Goal: Task Accomplishment & Management: Use online tool/utility

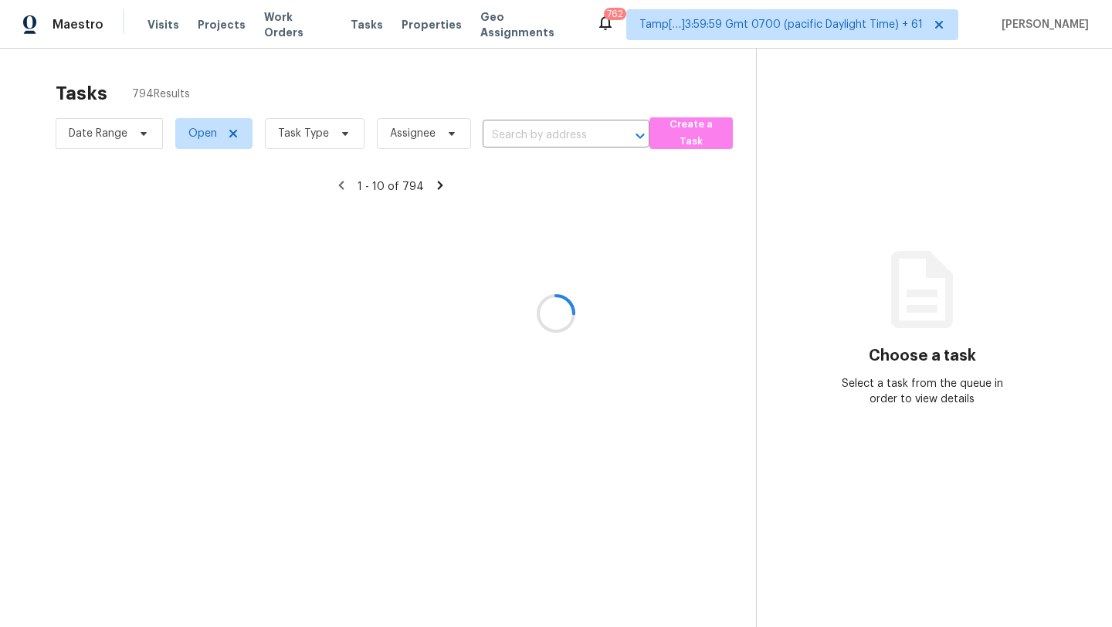
click at [338, 140] on div at bounding box center [556, 313] width 1112 height 627
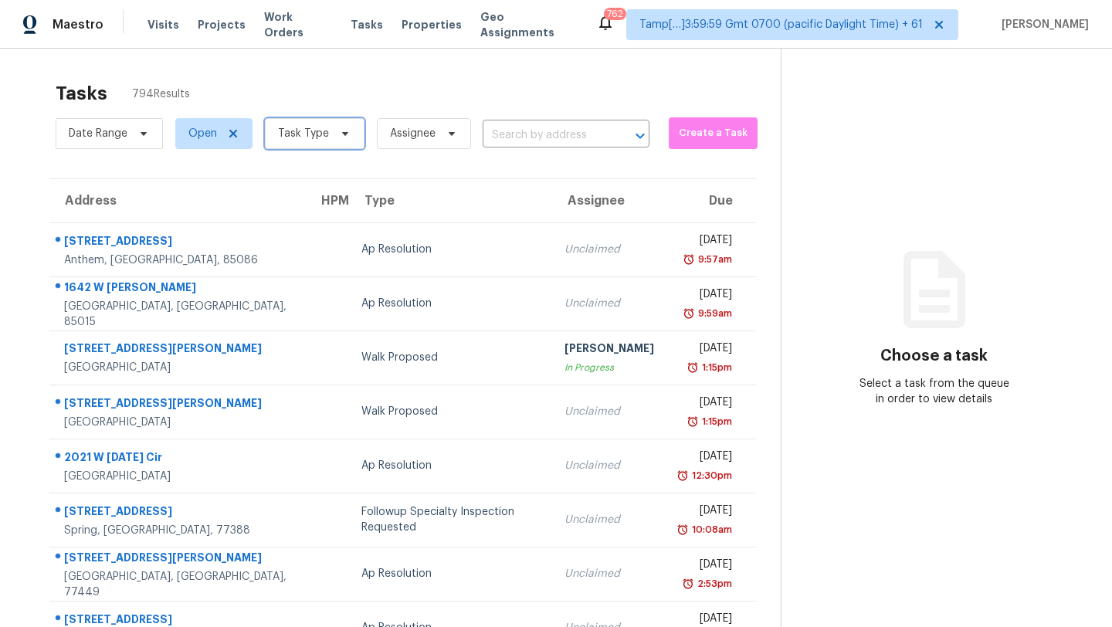
click at [339, 136] on icon at bounding box center [345, 133] width 12 height 12
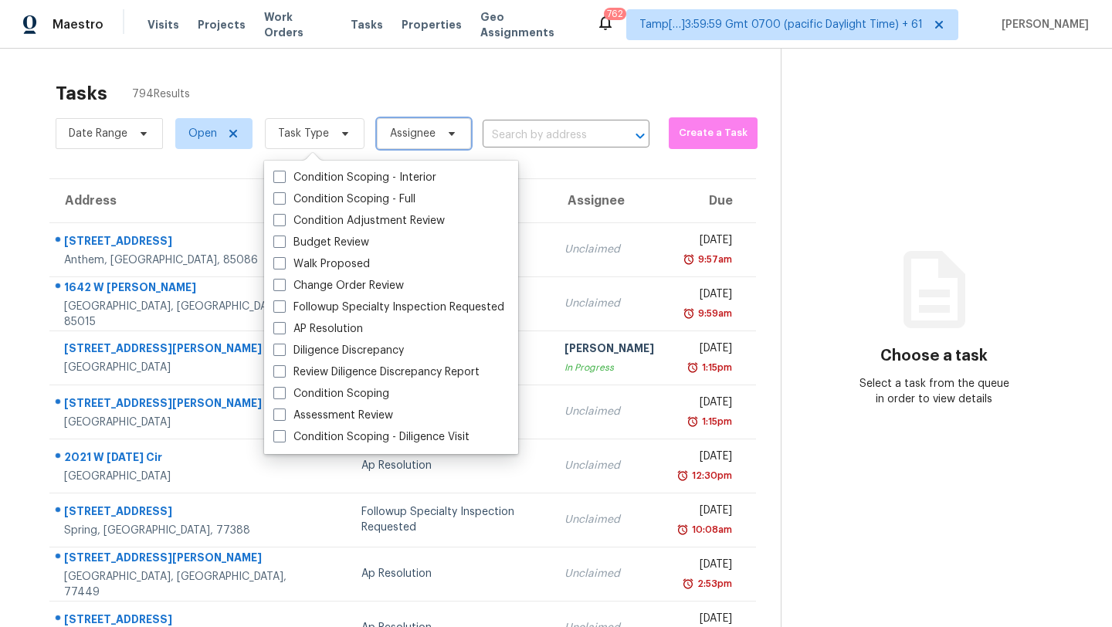
click at [442, 118] on span "Assignee" at bounding box center [424, 133] width 94 height 31
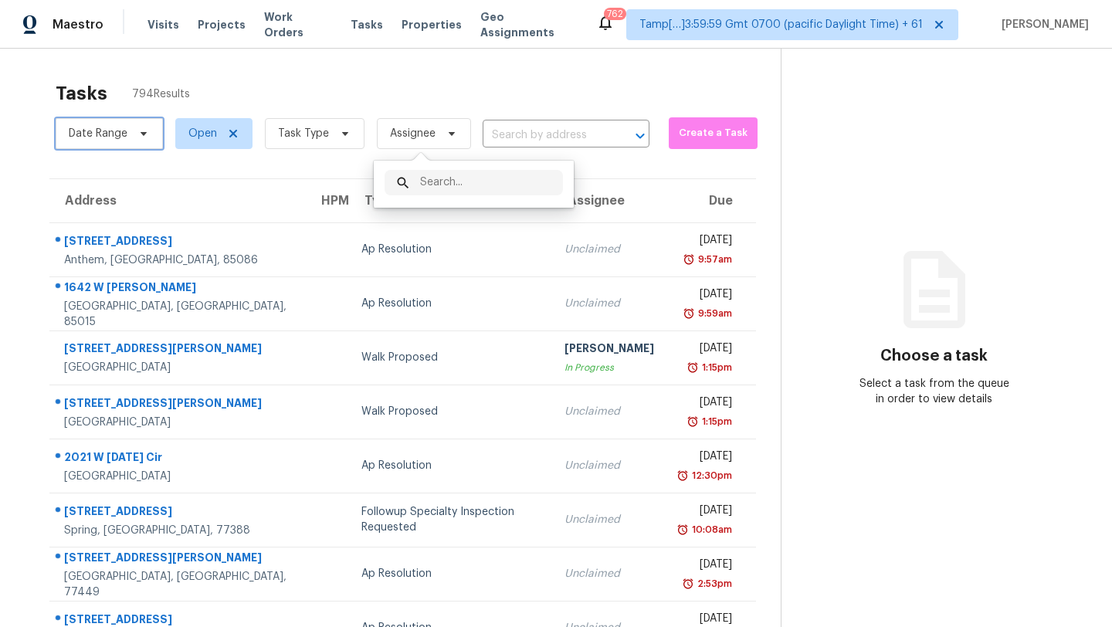
click at [151, 130] on span "Date Range" at bounding box center [109, 133] width 107 height 31
click at [240, 74] on div "Tasks 794 Results" at bounding box center [418, 93] width 725 height 40
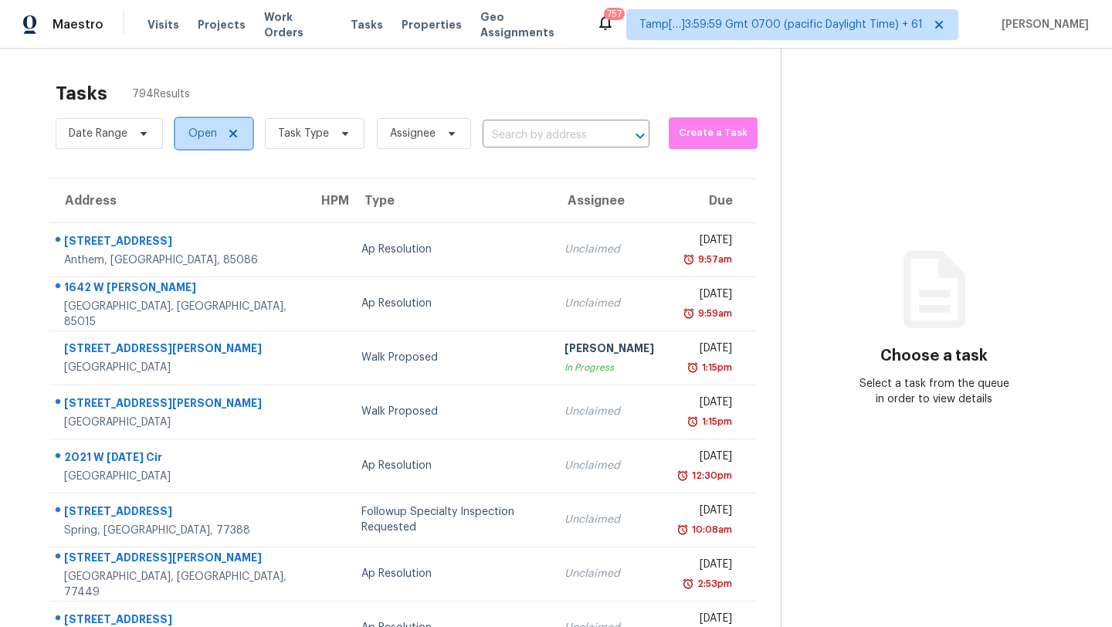
click at [249, 125] on span "Open" at bounding box center [213, 133] width 77 height 31
click at [288, 80] on div "Tasks 794 Results" at bounding box center [418, 93] width 725 height 40
click at [306, 132] on span "Task Type" at bounding box center [303, 133] width 51 height 15
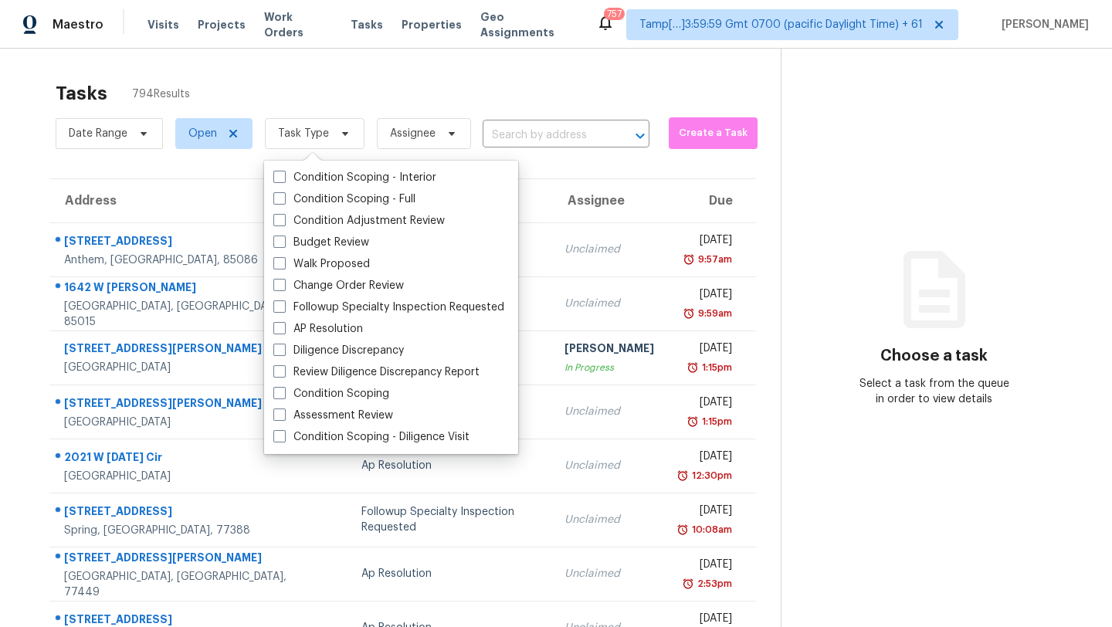
click at [354, 94] on div "Tasks 794 Results" at bounding box center [418, 93] width 725 height 40
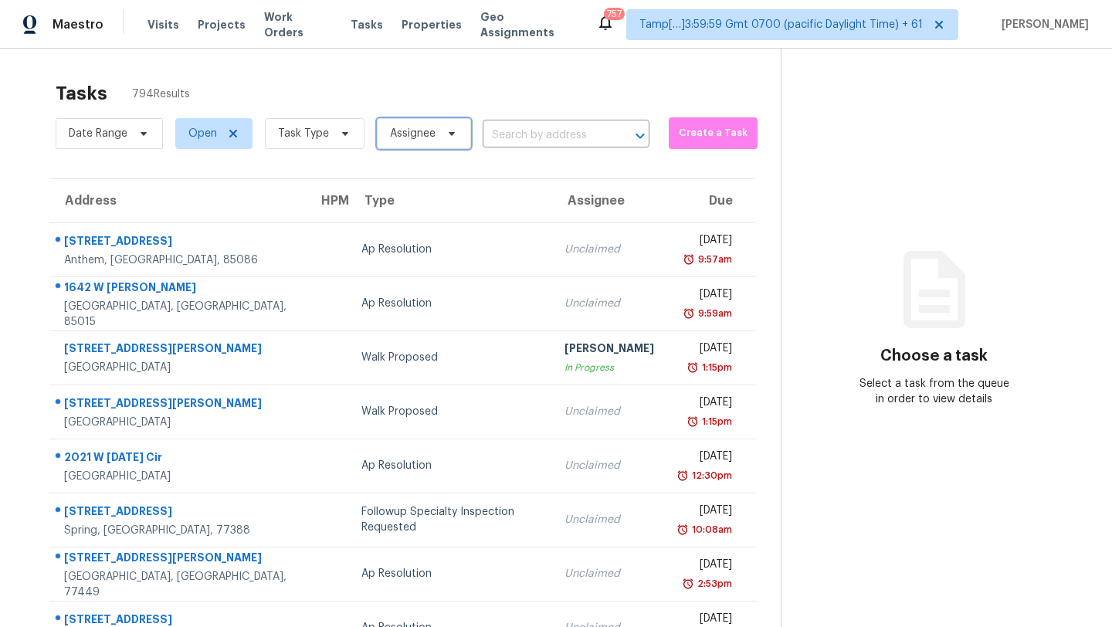
click at [441, 131] on span at bounding box center [449, 133] width 17 height 12
click at [345, 137] on icon at bounding box center [345, 133] width 12 height 12
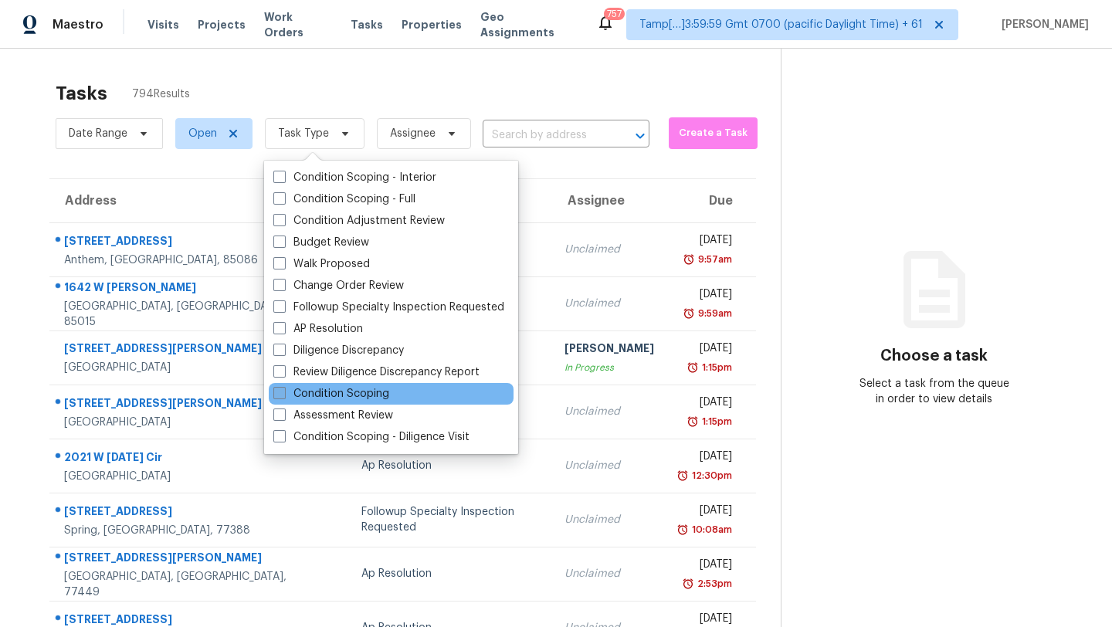
click at [361, 398] on label "Condition Scoping" at bounding box center [331, 393] width 116 height 15
click at [283, 396] on input "Condition Scoping" at bounding box center [278, 391] width 10 height 10
checkbox input "true"
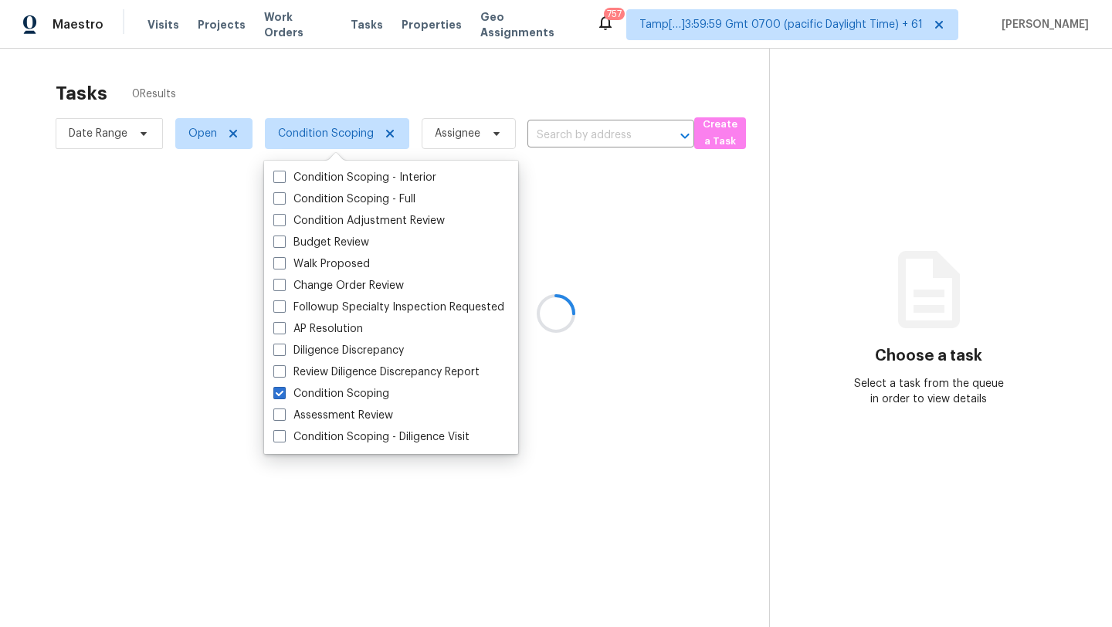
click at [669, 53] on div at bounding box center [556, 313] width 1112 height 627
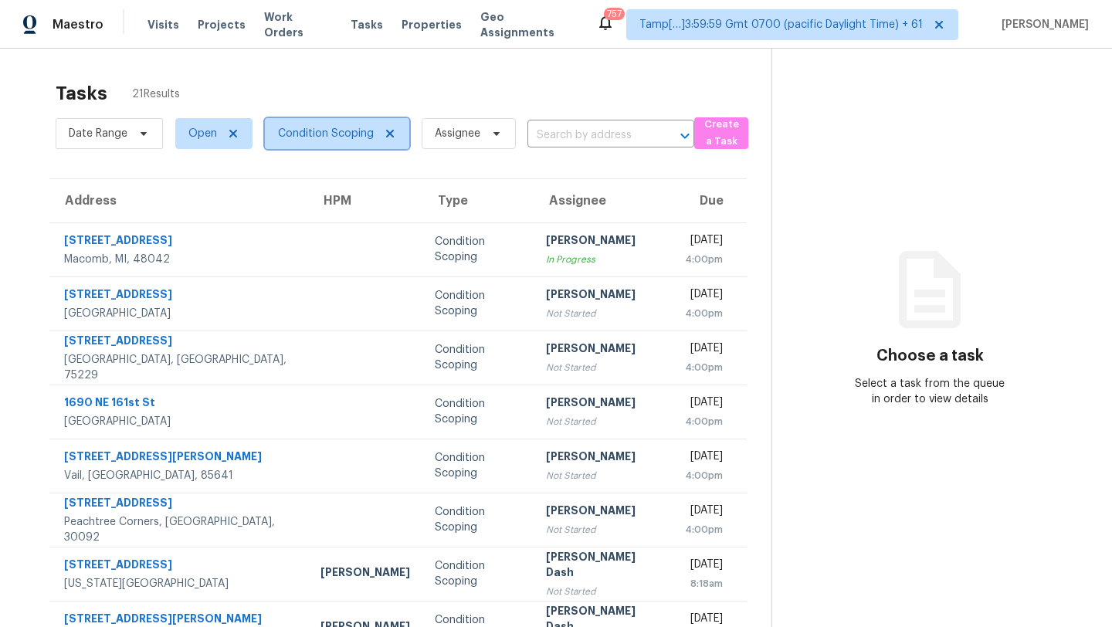
click at [399, 127] on span "Condition Scoping" at bounding box center [337, 133] width 144 height 31
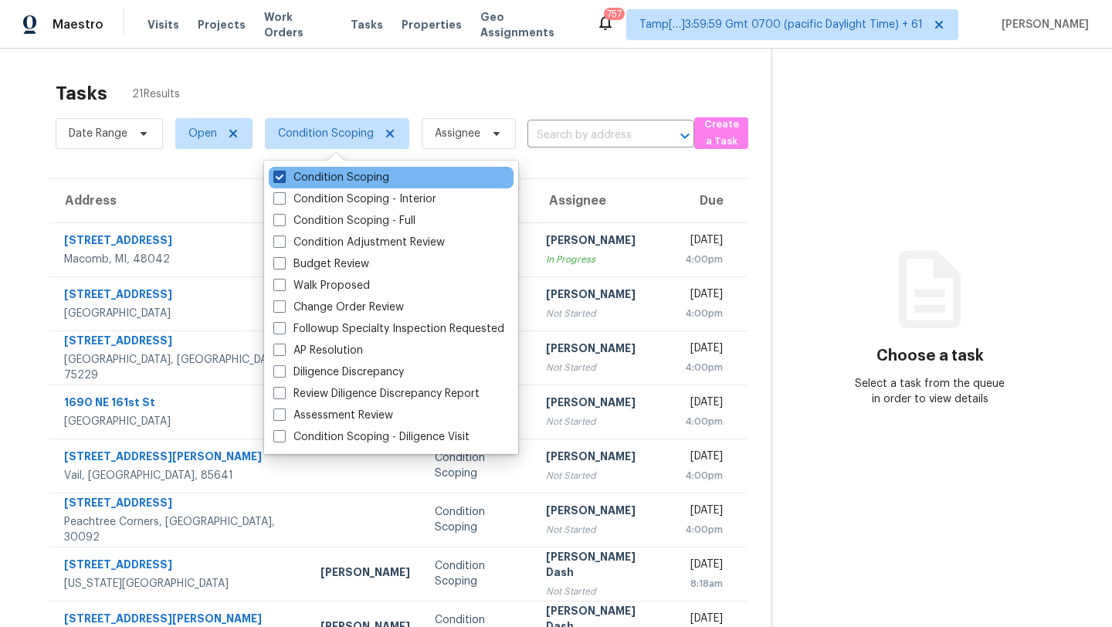
click at [338, 173] on label "Condition Scoping" at bounding box center [331, 177] width 116 height 15
click at [283, 173] on input "Condition Scoping" at bounding box center [278, 175] width 10 height 10
checkbox input "false"
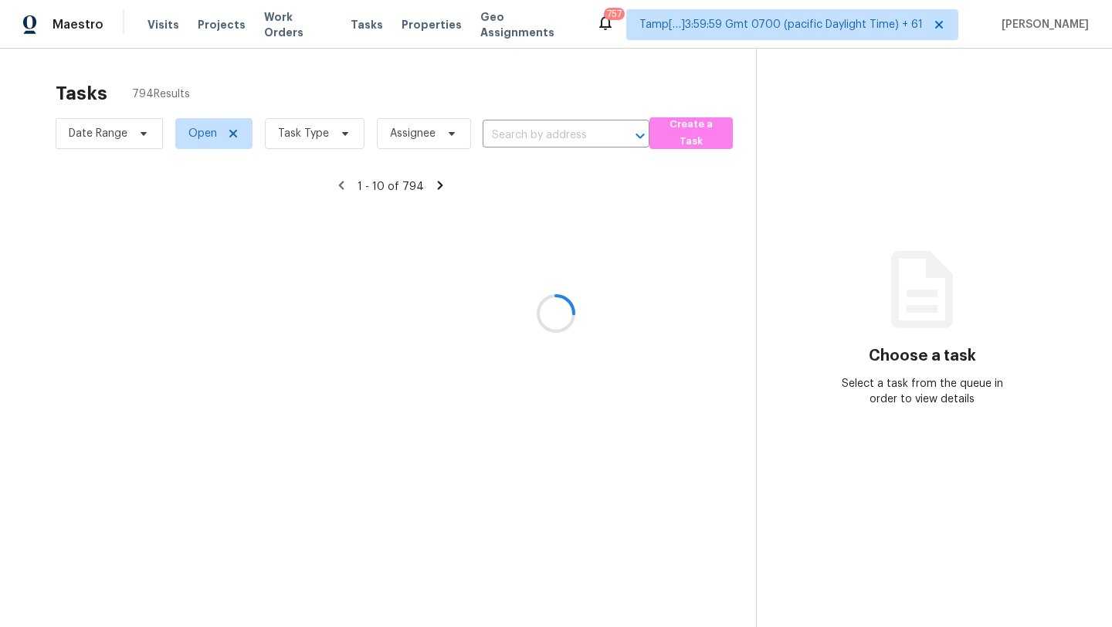
click at [416, 93] on div at bounding box center [556, 313] width 1112 height 627
click at [149, 130] on div at bounding box center [556, 313] width 1112 height 627
click at [140, 129] on div at bounding box center [556, 313] width 1112 height 627
click at [139, 135] on div at bounding box center [556, 313] width 1112 height 627
click at [141, 132] on div at bounding box center [556, 313] width 1112 height 627
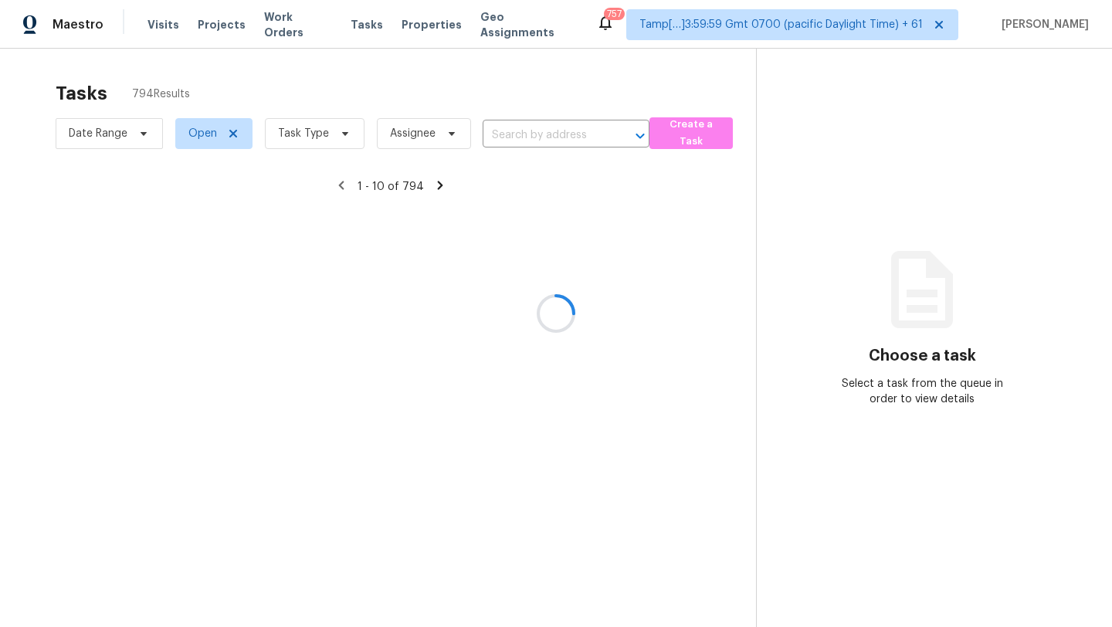
click at [328, 132] on div at bounding box center [556, 313] width 1112 height 627
click at [344, 137] on div at bounding box center [556, 313] width 1112 height 627
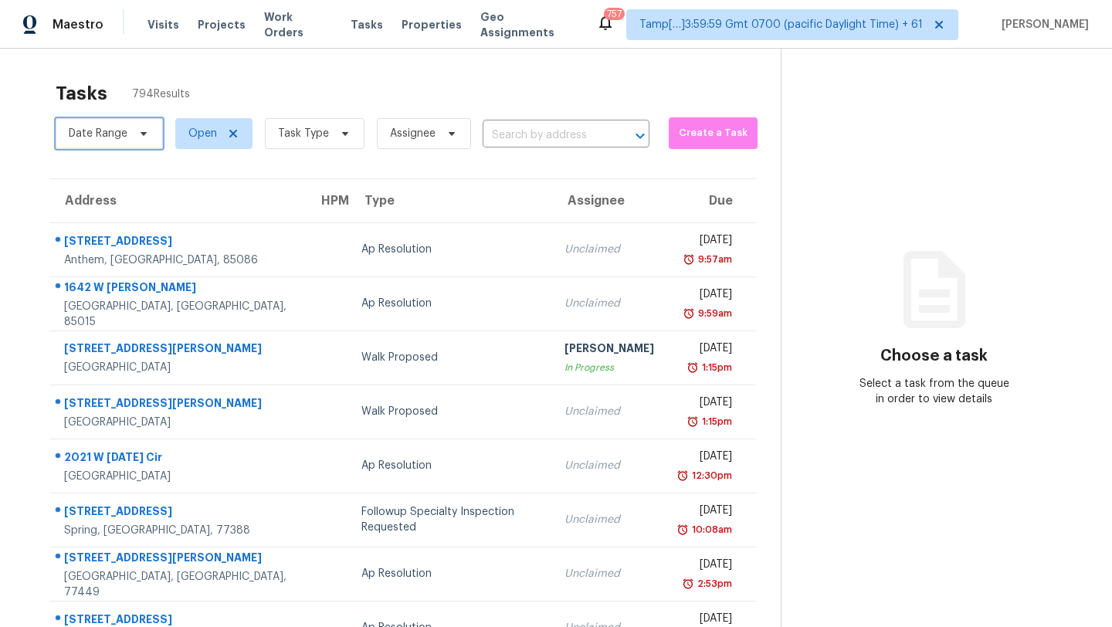
click at [157, 131] on span "Date Range" at bounding box center [109, 133] width 107 height 31
click at [228, 72] on div "Tasks 794 Results Date Range Open Task Type Assignee ​ Create a Task Address HP…" at bounding box center [556, 427] width 1112 height 756
click at [337, 142] on span "Task Type" at bounding box center [315, 133] width 100 height 31
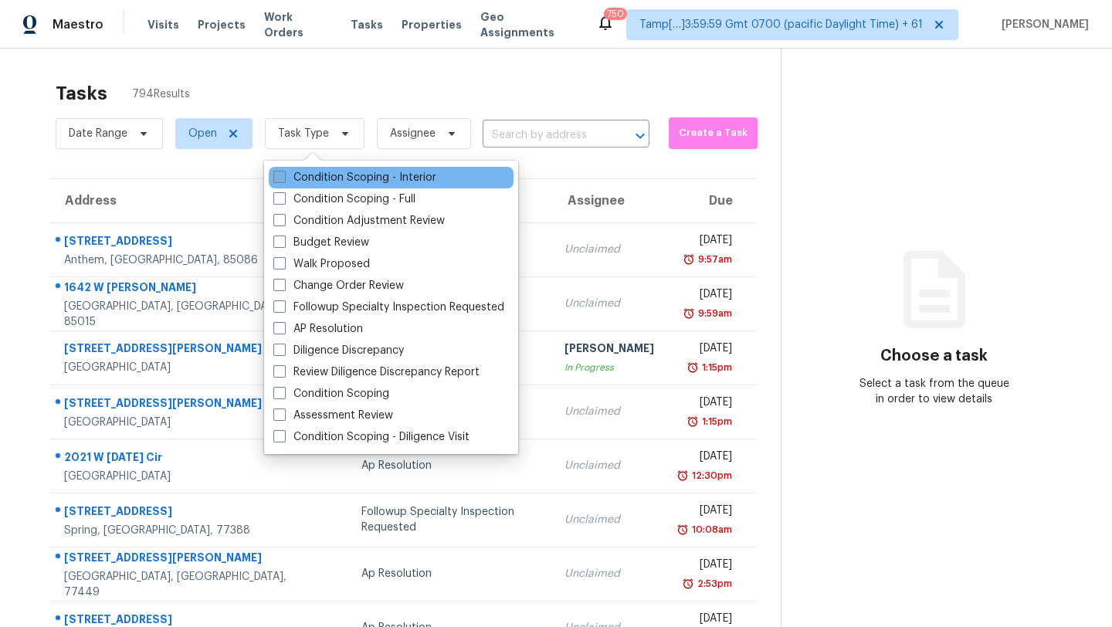
click at [342, 178] on label "Condition Scoping - Interior" at bounding box center [354, 177] width 163 height 15
click at [283, 178] on input "Condition Scoping - Interior" at bounding box center [278, 175] width 10 height 10
checkbox input "true"
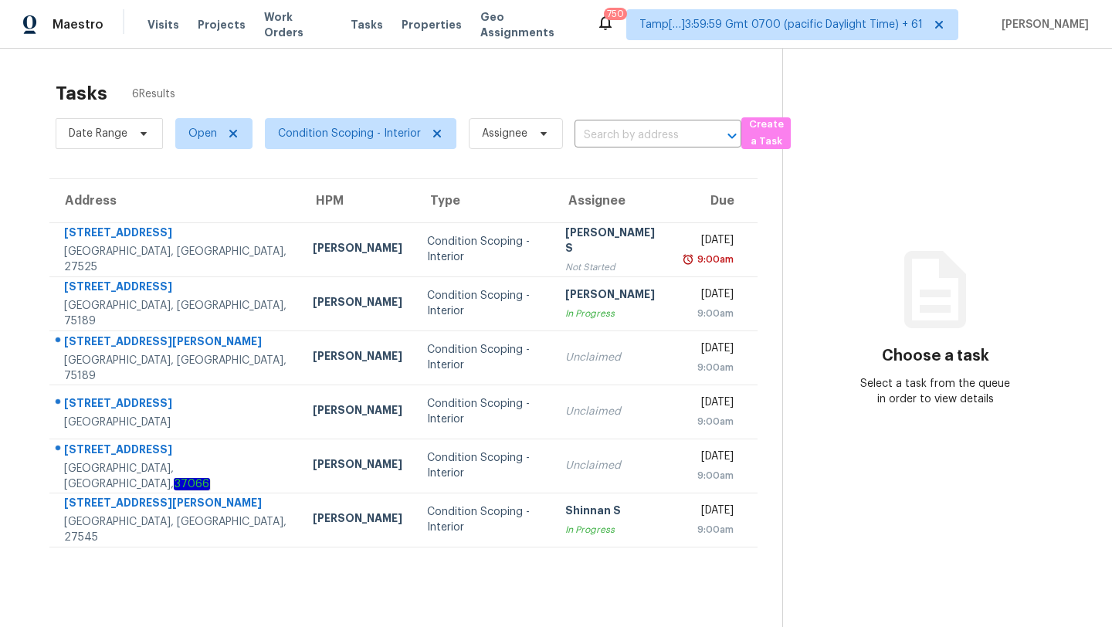
click at [381, 87] on div "Tasks 6 Results" at bounding box center [419, 93] width 726 height 40
click at [435, 125] on span "Condition Scoping - Interior" at bounding box center [360, 133] width 191 height 31
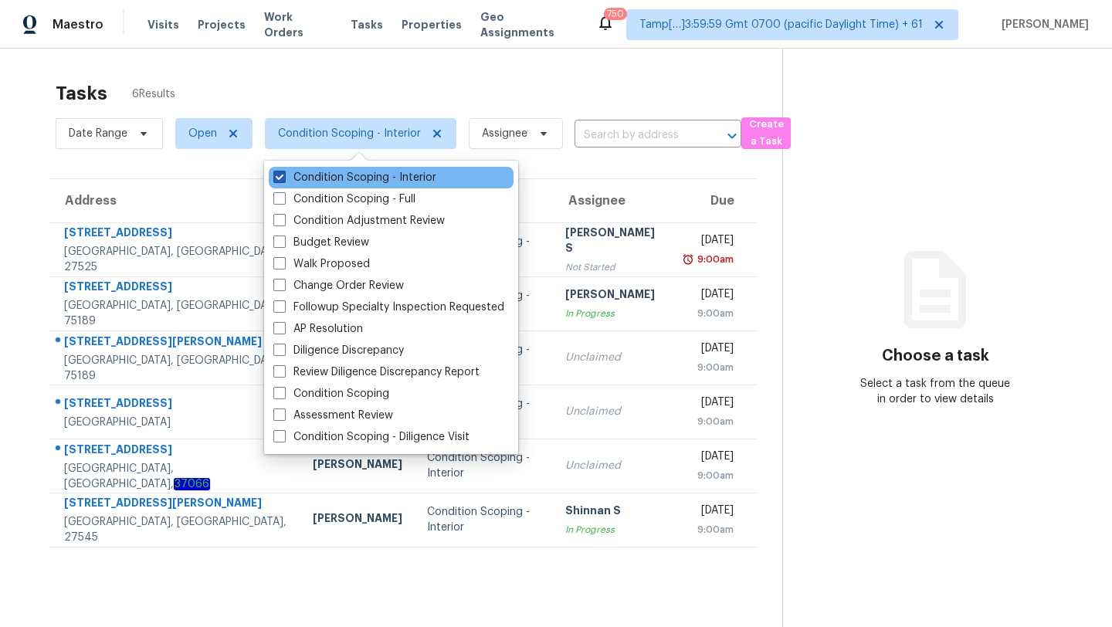
click at [415, 171] on label "Condition Scoping - Interior" at bounding box center [354, 177] width 163 height 15
click at [283, 171] on input "Condition Scoping - Interior" at bounding box center [278, 175] width 10 height 10
checkbox input "false"
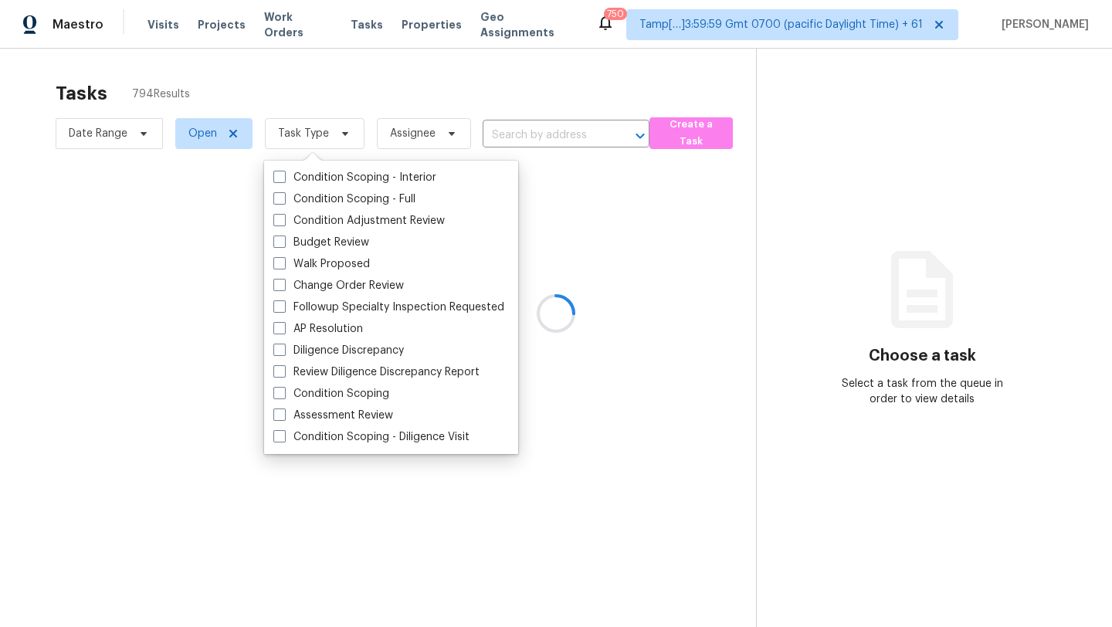
click at [444, 97] on div at bounding box center [556, 313] width 1112 height 627
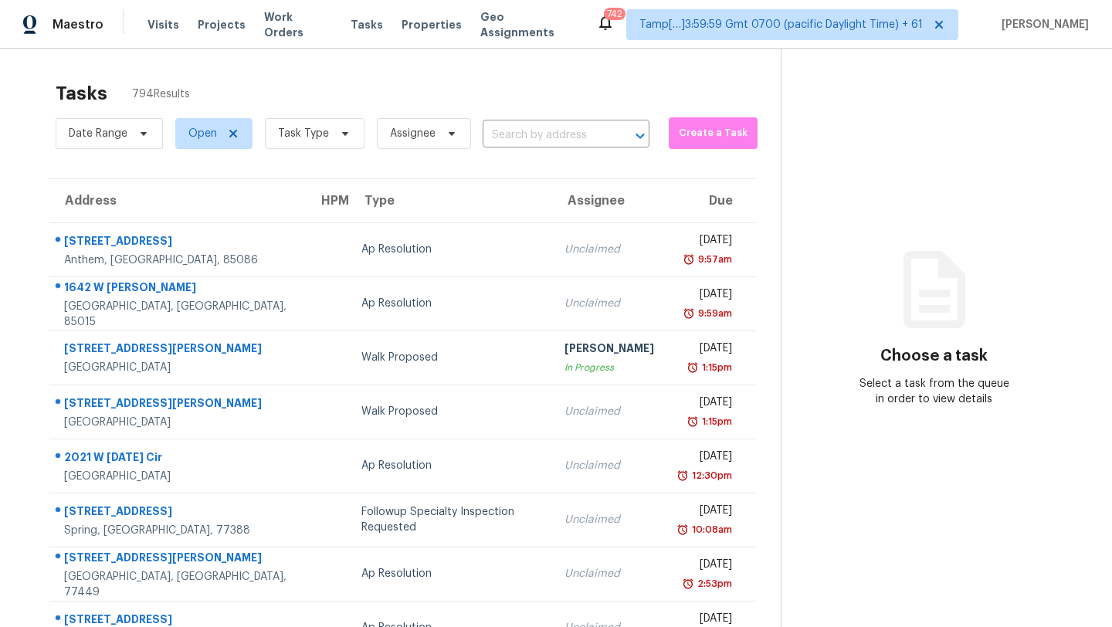
click at [610, 27] on icon at bounding box center [605, 22] width 19 height 19
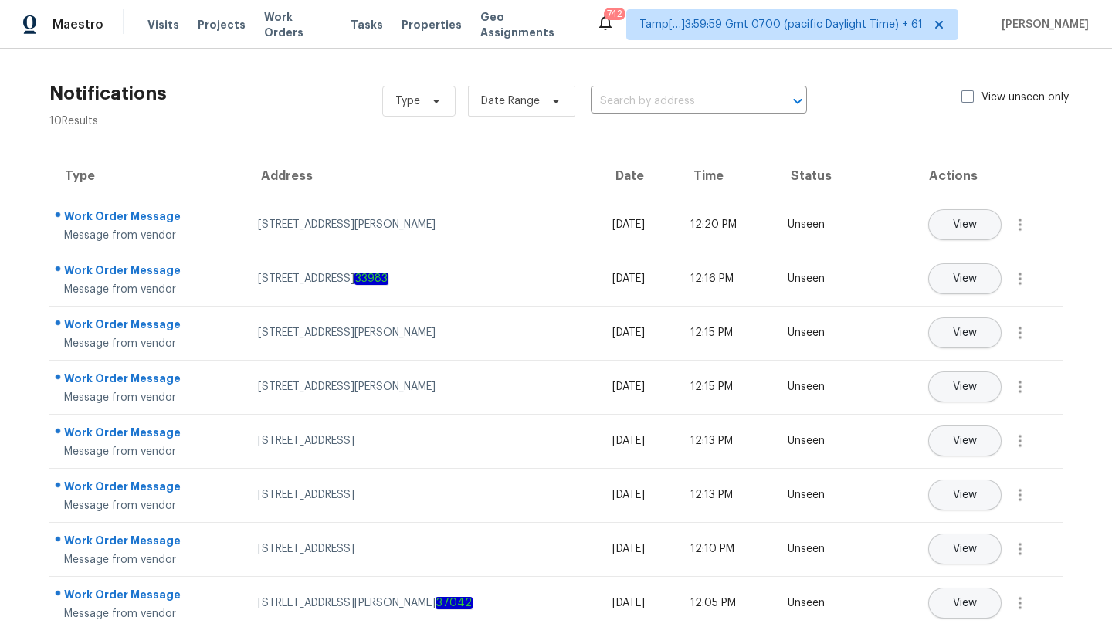
click at [610, 27] on icon at bounding box center [605, 22] width 19 height 19
click at [93, 38] on div "Maestro" at bounding box center [51, 24] width 103 height 31
